Goal: Information Seeking & Learning: Learn about a topic

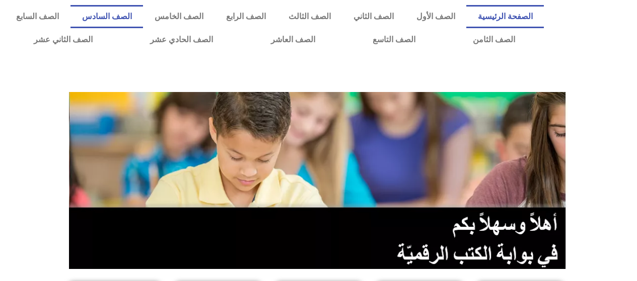
click at [143, 19] on link "الصف السادس" at bounding box center [106, 16] width 72 height 23
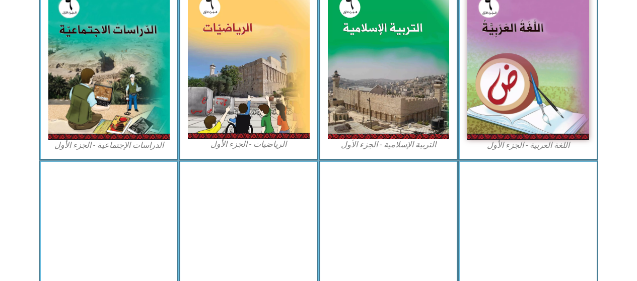
scroll to position [352, 0]
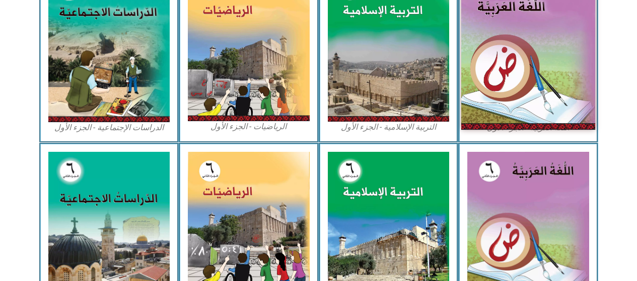
click at [481, 74] on img at bounding box center [528, 46] width 134 height 167
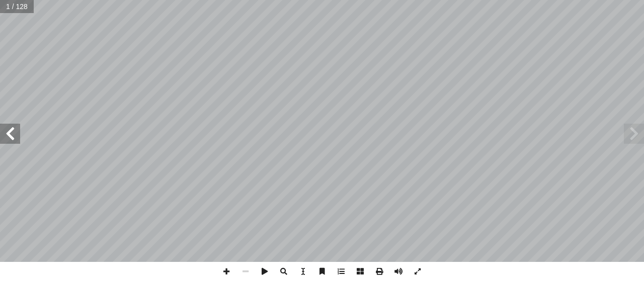
click at [15, 7] on input "text" at bounding box center [17, 6] width 34 height 13
type input "**"
click at [634, 140] on span at bounding box center [634, 134] width 20 height 20
click at [634, 135] on span at bounding box center [634, 134] width 20 height 20
click at [634, 133] on span at bounding box center [634, 134] width 20 height 20
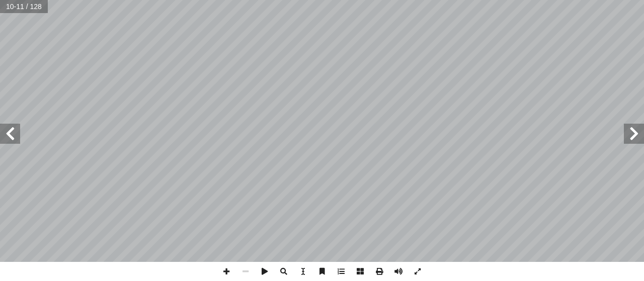
click at [11, 126] on span at bounding box center [10, 134] width 20 height 20
click at [623, 140] on div "١٠ . ِ ل َّ و أ ال� ِ ت ْ ي َ في الب ِ وير ْ ص َّ الت َ مال َ ج ُ ح ِّ ض َ و ُ …" at bounding box center [322, 131] width 644 height 262
click at [246, 275] on span at bounding box center [245, 271] width 19 height 19
click at [225, 267] on span at bounding box center [226, 271] width 19 height 19
